Goal: Check status: Check status

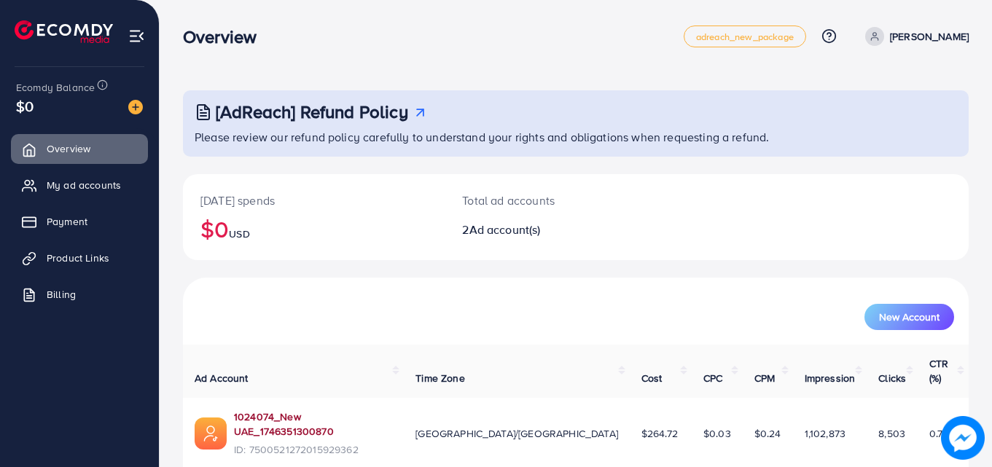
click at [330, 409] on link "1024074_New UAE_1746351300870" at bounding box center [313, 424] width 158 height 30
click at [333, 409] on div "1024074_New UAE_1746351300870 ID: 7500521272015929362" at bounding box center [313, 433] width 158 height 48
click at [329, 409] on link "1024074_New UAE_1746351300870" at bounding box center [313, 424] width 158 height 30
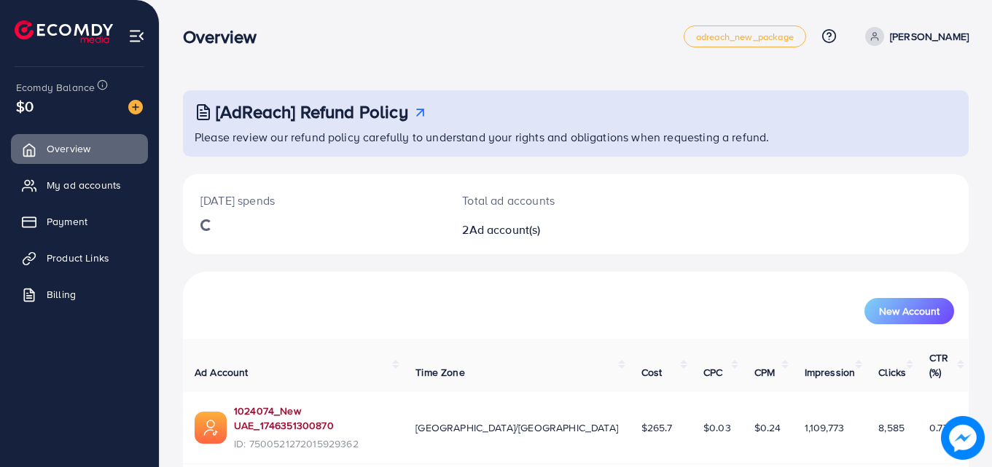
click at [268, 404] on link "1024074_New UAE_1746351300870" at bounding box center [313, 419] width 158 height 30
